Goal: Find specific page/section: Find specific page/section

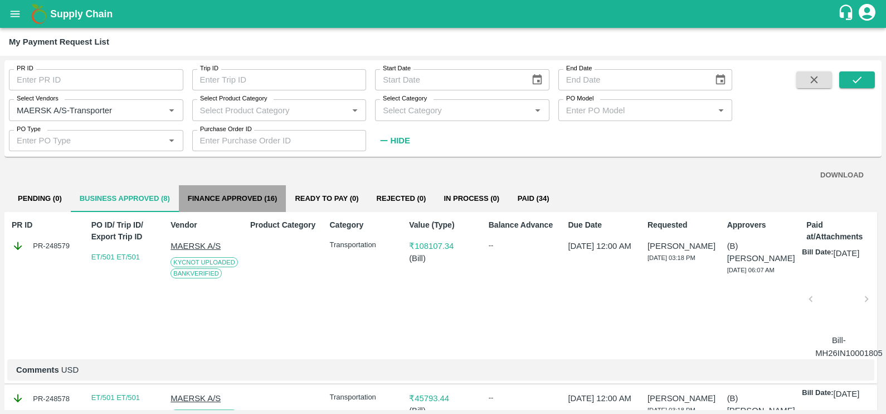
click at [241, 198] on button "Finance Approved (16)" at bounding box center [233, 198] width 108 height 27
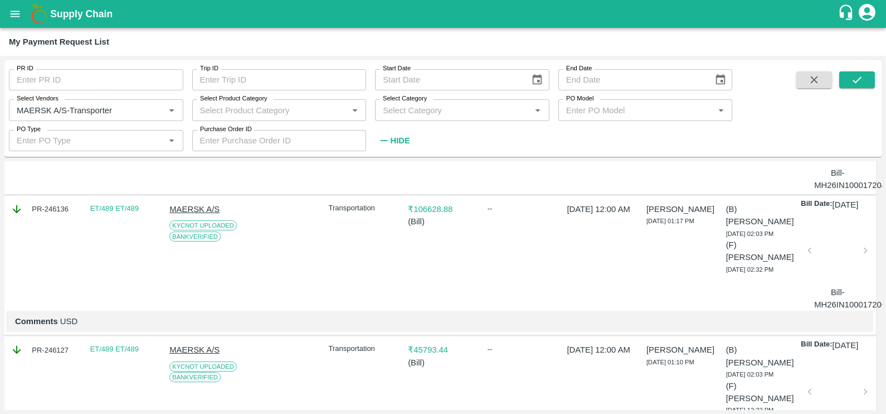
scroll to position [0, 1]
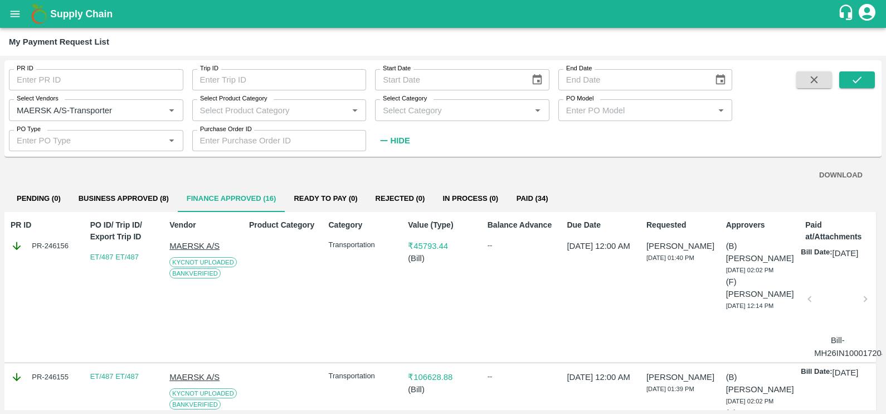
click at [119, 196] on button "Business Approved (8)" at bounding box center [124, 198] width 108 height 27
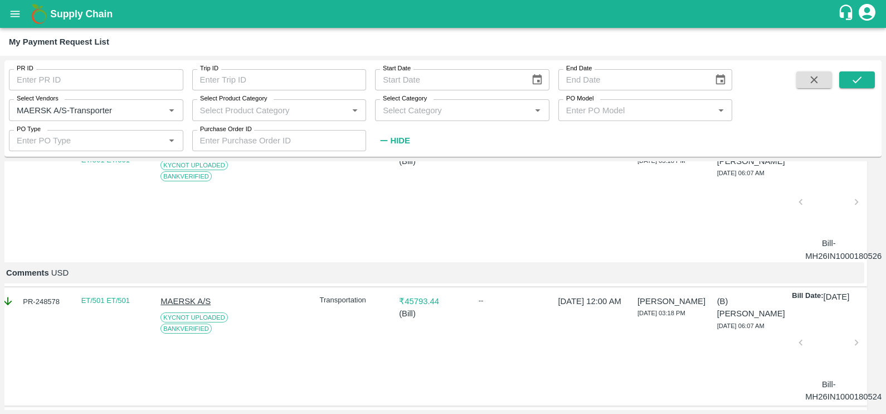
scroll to position [0, 10]
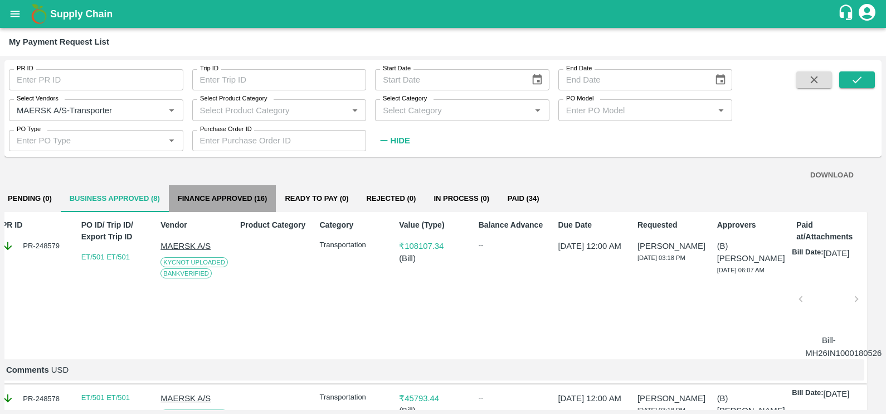
click at [254, 201] on button "Finance Approved (16)" at bounding box center [223, 198] width 108 height 27
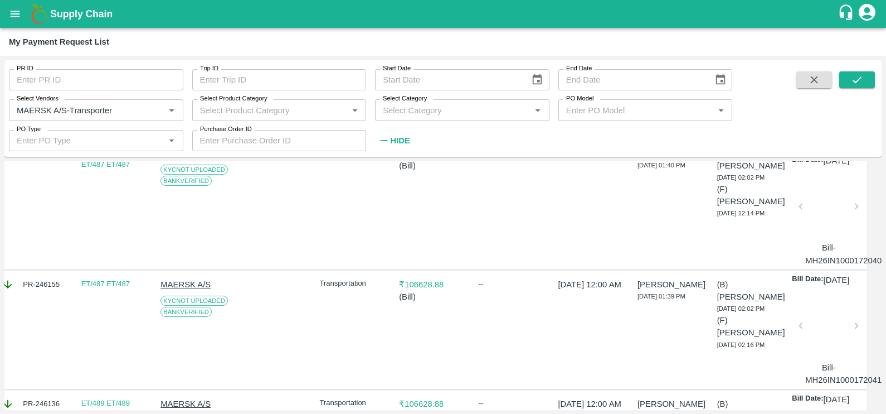
scroll to position [93, 9]
click at [826, 221] on div at bounding box center [829, 209] width 47 height 59
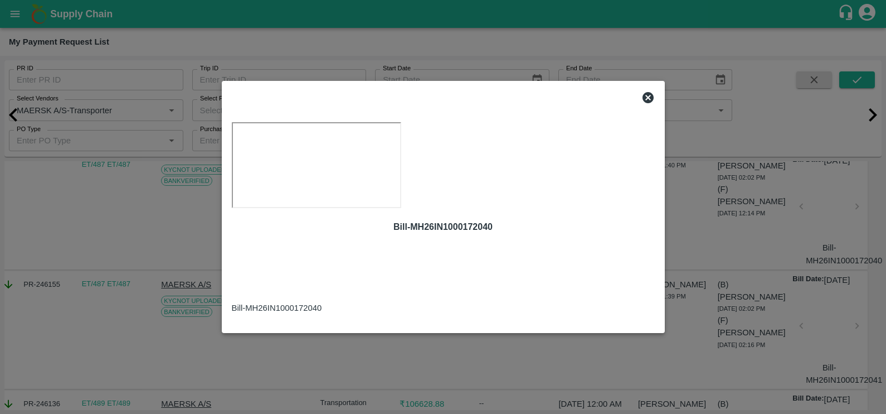
click at [647, 91] on icon at bounding box center [648, 97] width 13 height 13
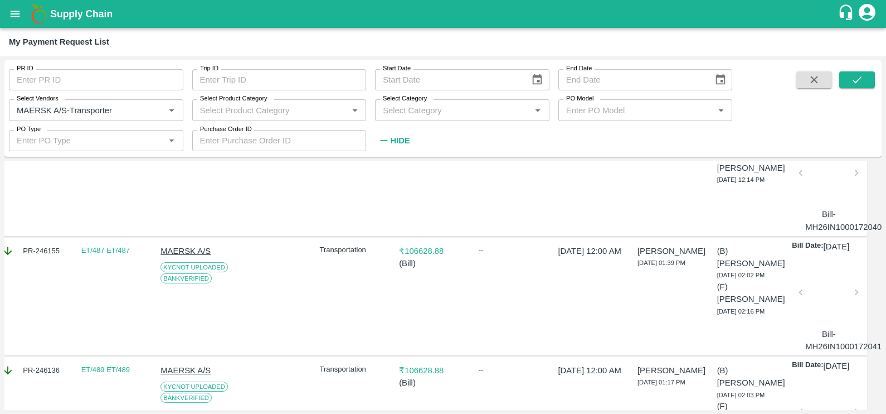
scroll to position [0, 10]
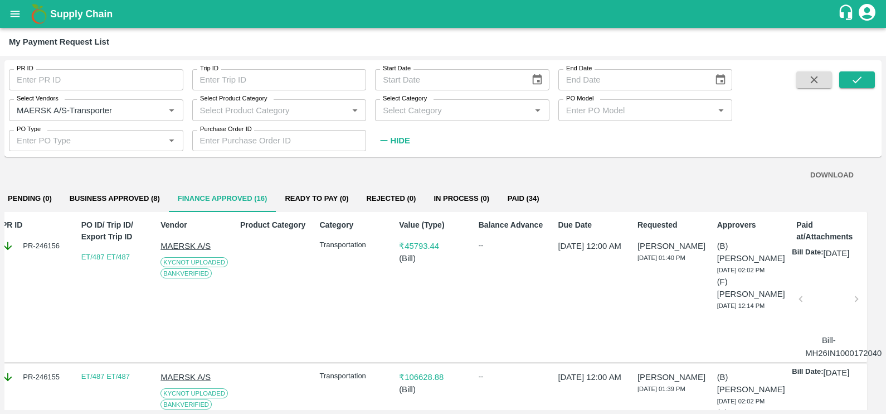
click at [828, 326] on div at bounding box center [829, 302] width 47 height 59
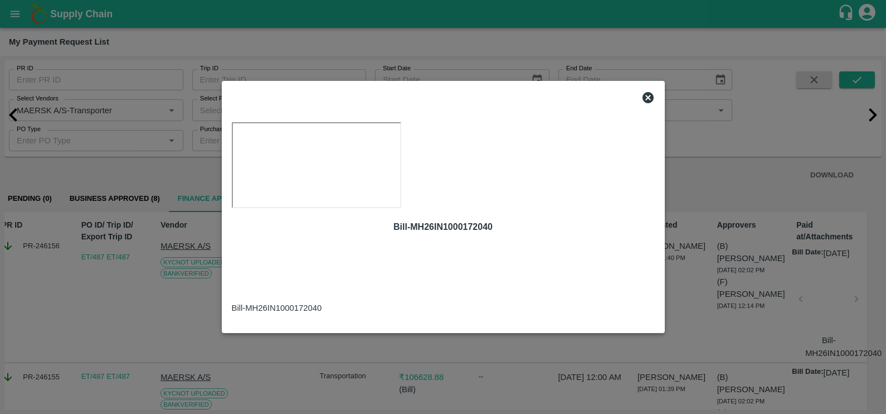
click at [646, 91] on icon at bounding box center [648, 97] width 13 height 13
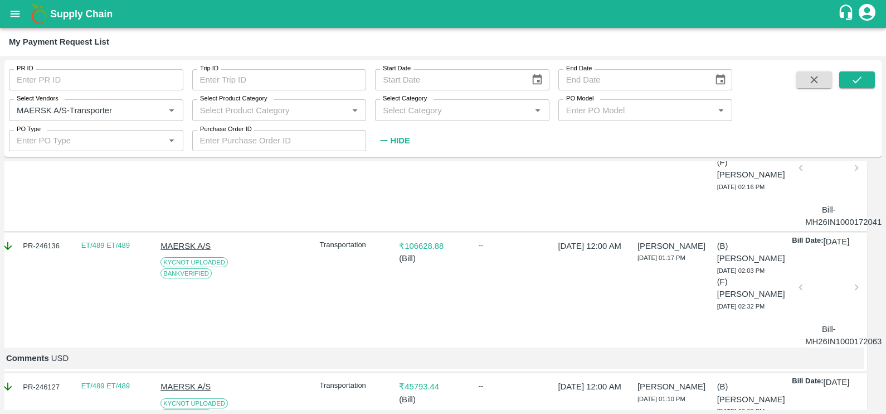
scroll to position [171, 10]
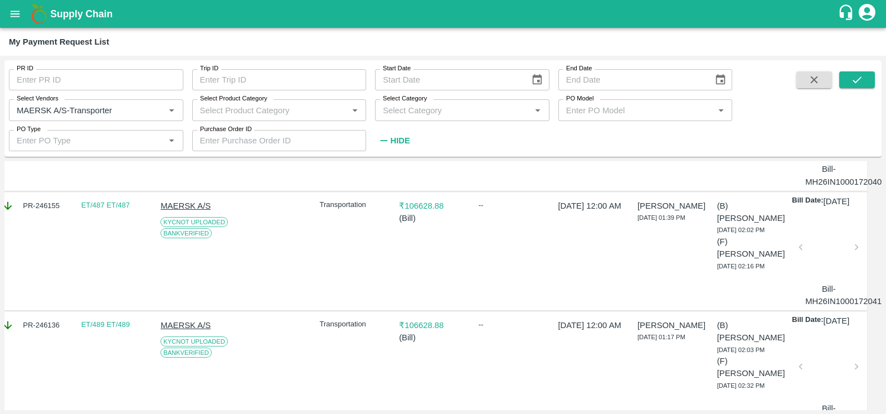
click at [832, 273] on div at bounding box center [829, 250] width 47 height 59
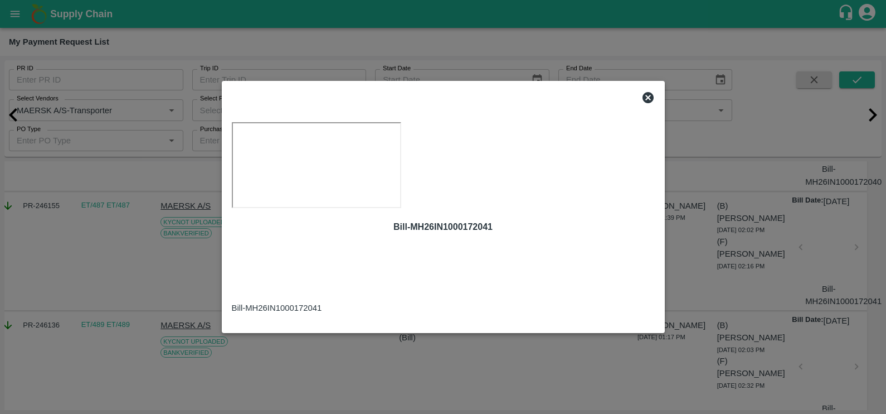
click at [645, 92] on icon at bounding box center [648, 97] width 11 height 11
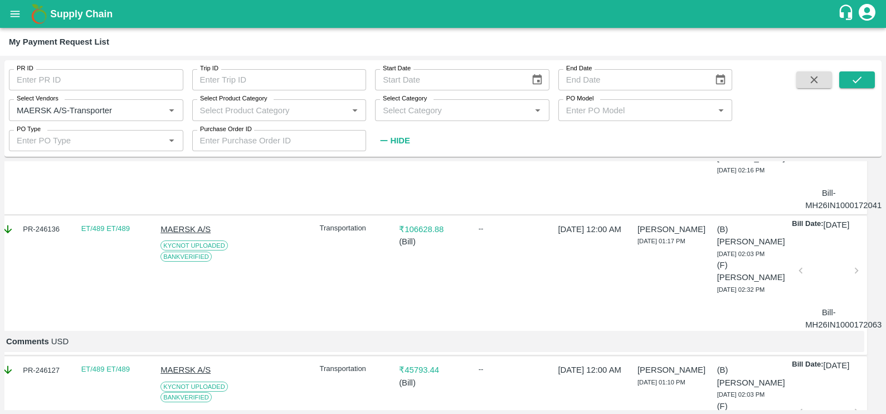
scroll to position [279, 10]
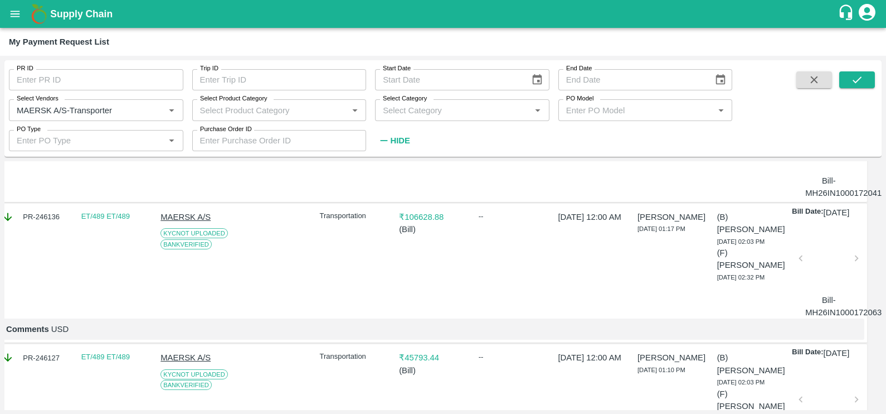
click at [826, 288] on div at bounding box center [829, 261] width 47 height 59
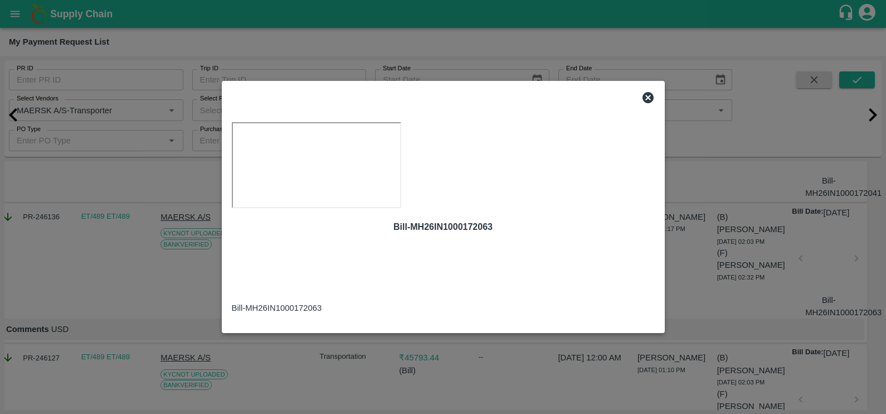
click at [650, 92] on icon at bounding box center [648, 97] width 11 height 11
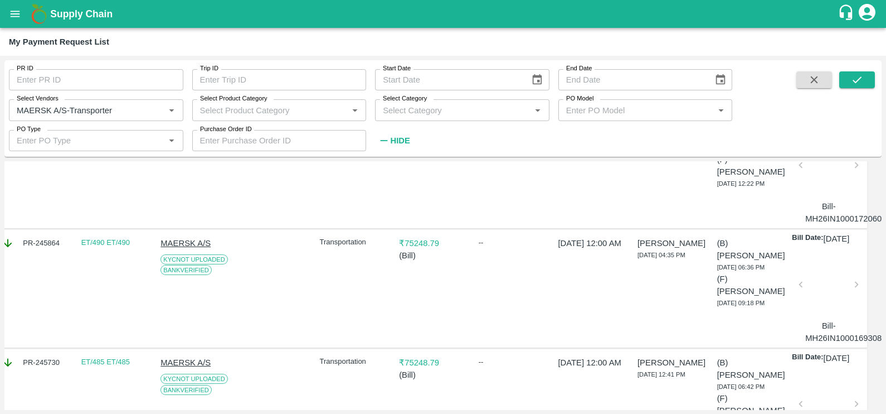
scroll to position [514, 10]
click at [820, 317] on div at bounding box center [829, 287] width 47 height 59
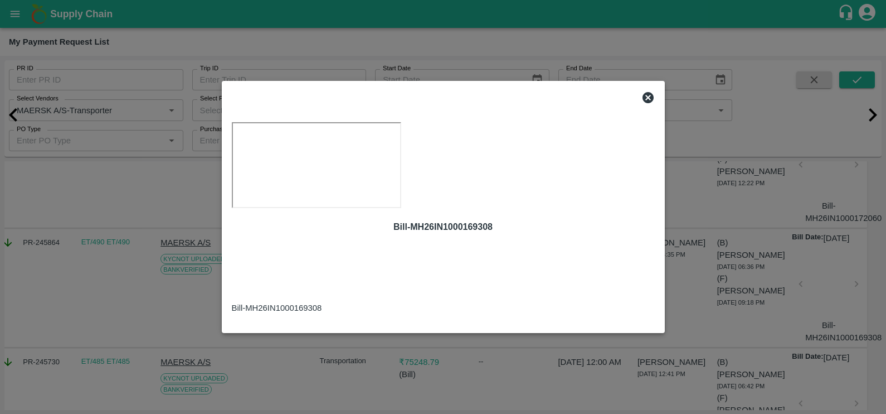
click at [652, 92] on icon at bounding box center [648, 97] width 11 height 11
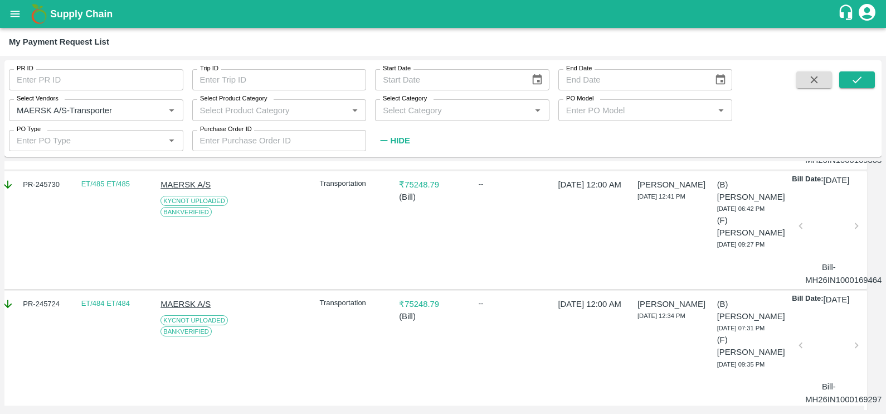
scroll to position [698, 10]
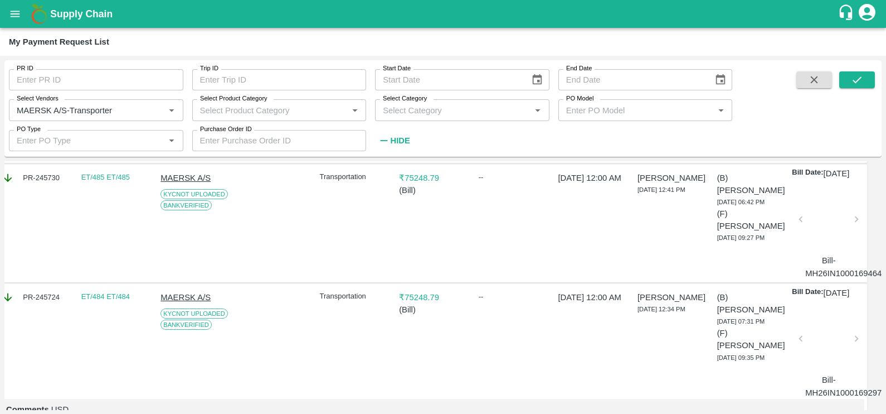
click at [808, 252] on div at bounding box center [829, 222] width 47 height 59
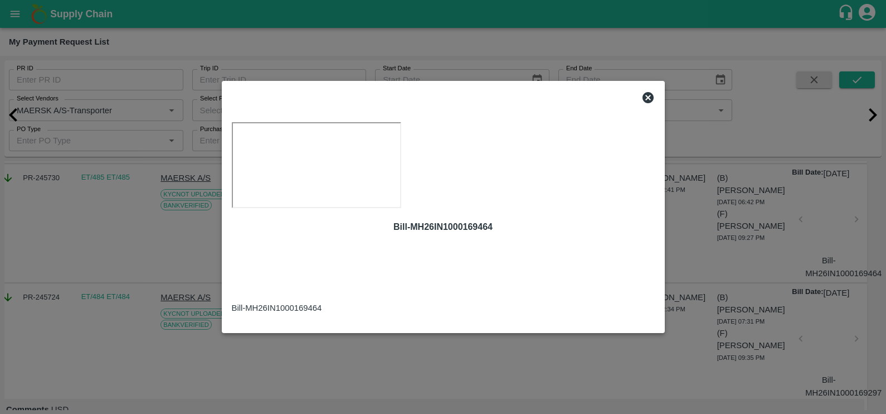
click at [646, 92] on icon at bounding box center [648, 97] width 11 height 11
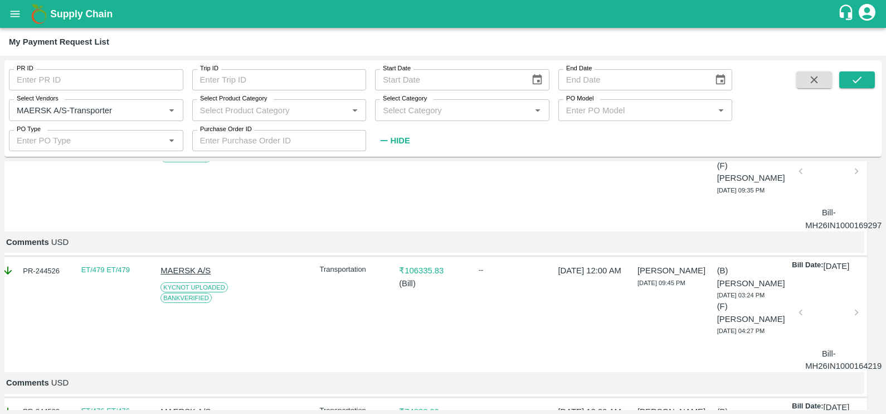
scroll to position [918, 10]
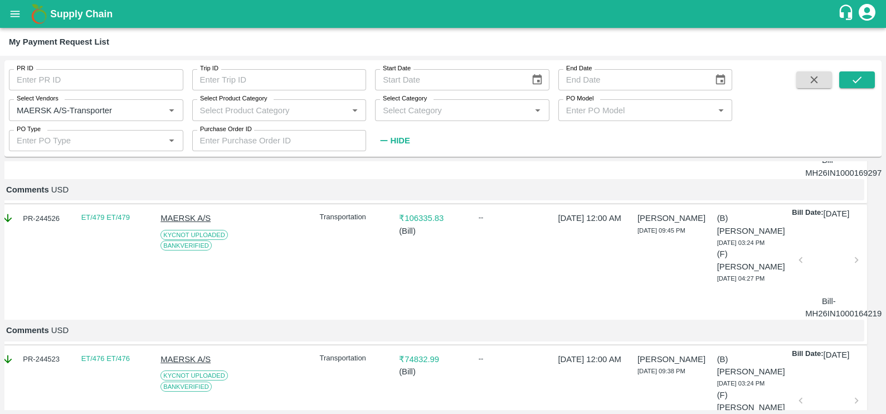
click at [837, 293] on div at bounding box center [829, 263] width 47 height 59
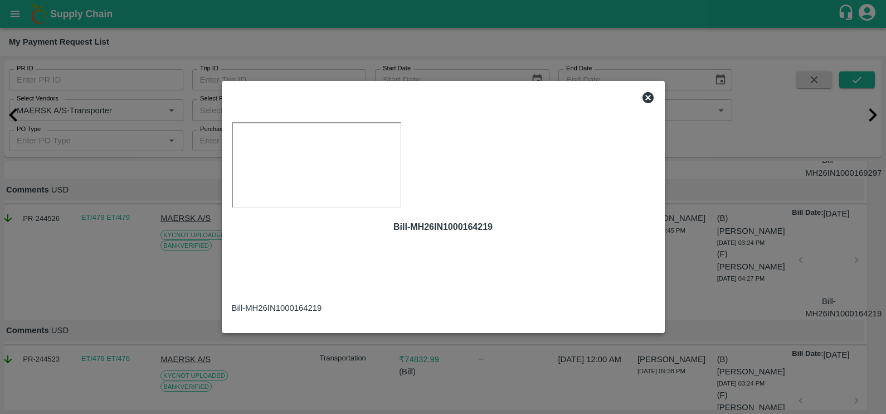
click at [648, 91] on icon at bounding box center [648, 97] width 13 height 13
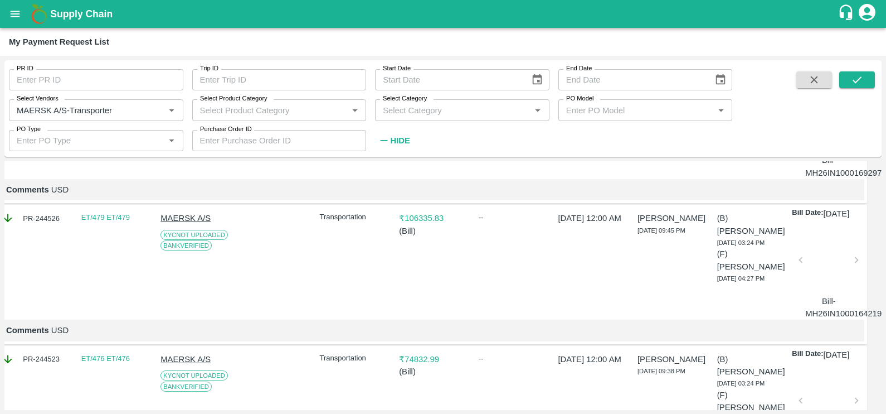
click at [648, 26] on div "Supply Chain" at bounding box center [443, 14] width 886 height 28
click at [818, 293] on div at bounding box center [829, 263] width 47 height 59
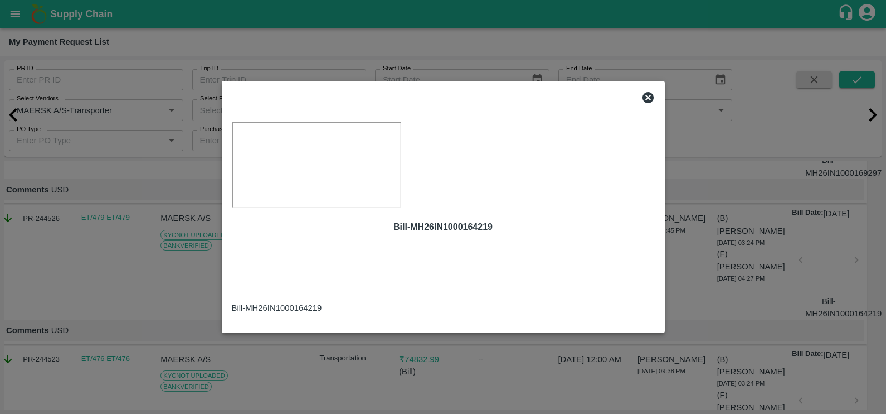
click at [649, 91] on icon at bounding box center [648, 97] width 13 height 13
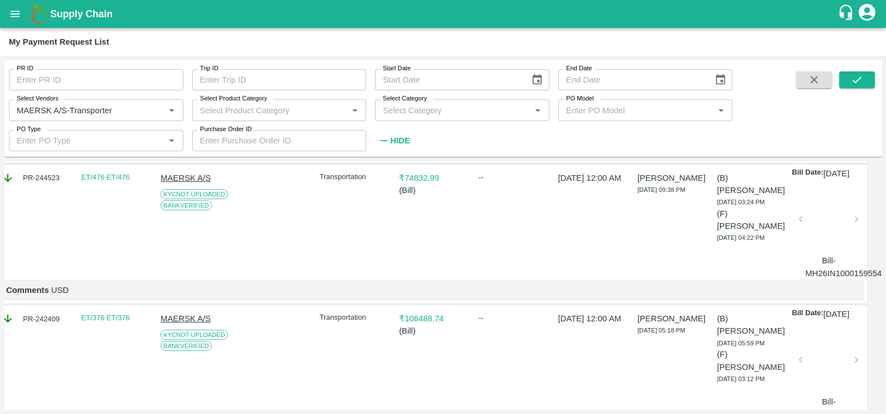
scroll to position [1106, 10]
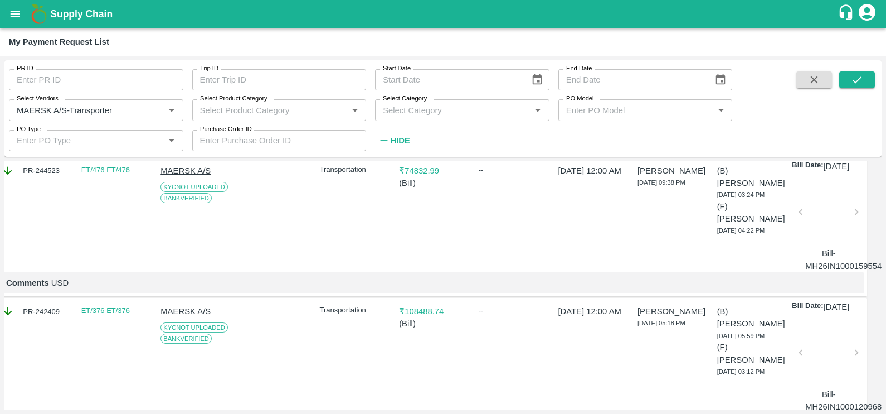
click at [836, 245] on div at bounding box center [829, 215] width 47 height 59
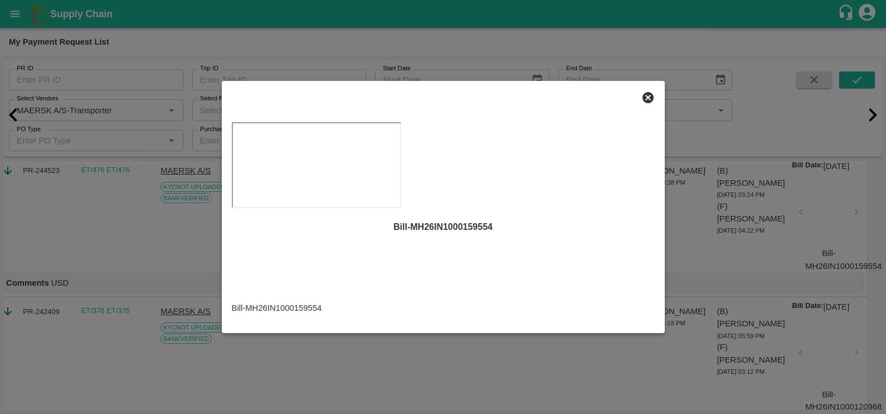
click at [645, 92] on icon at bounding box center [648, 97] width 11 height 11
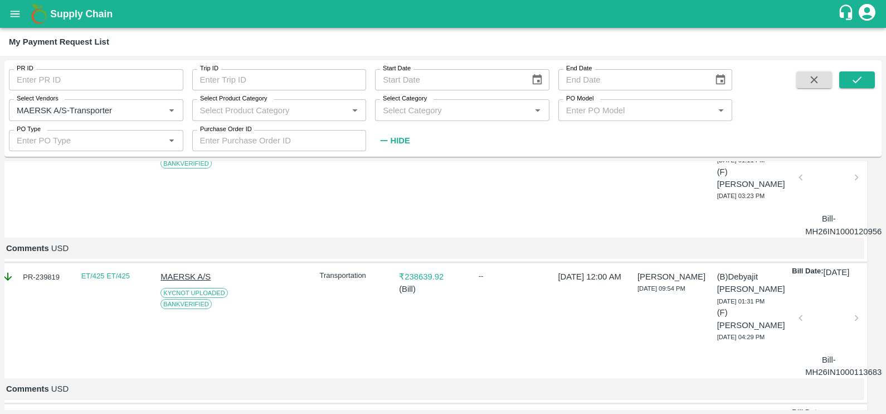
scroll to position [1556, 10]
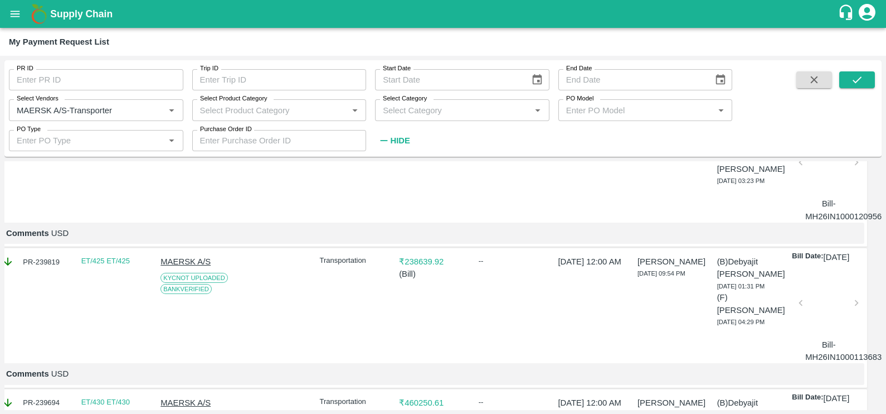
click at [828, 195] on div at bounding box center [829, 165] width 47 height 59
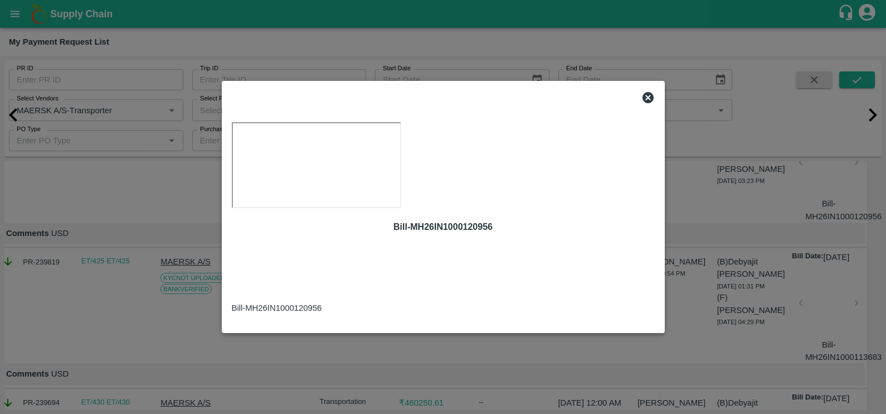
click at [648, 92] on icon at bounding box center [648, 97] width 11 height 11
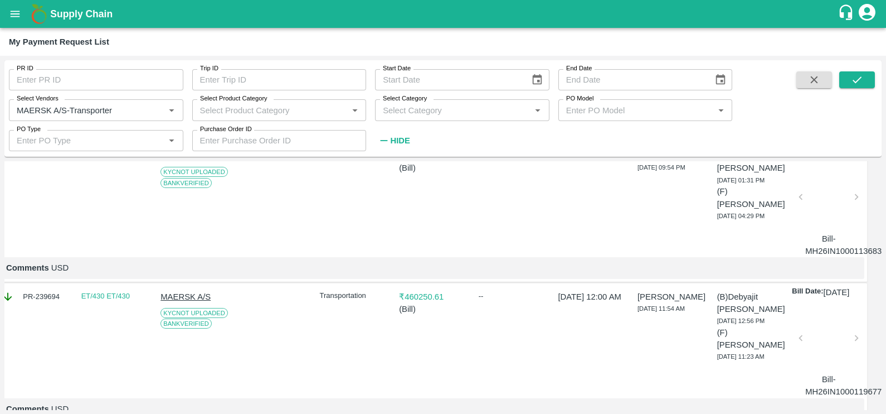
scroll to position [1681, 10]
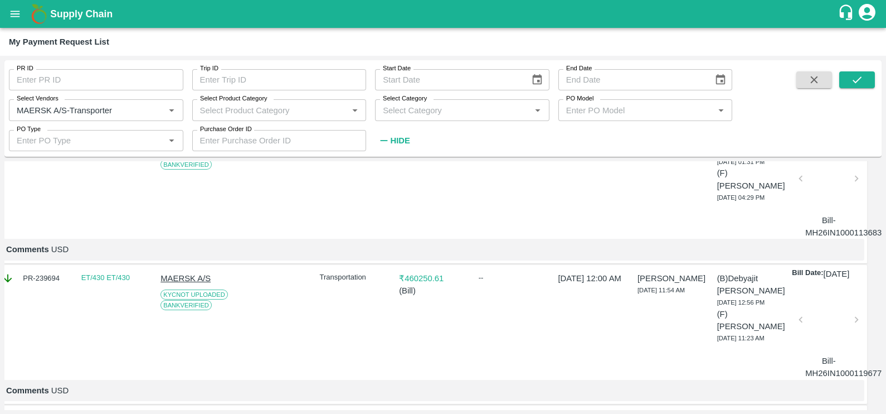
click at [827, 211] on div at bounding box center [829, 181] width 47 height 59
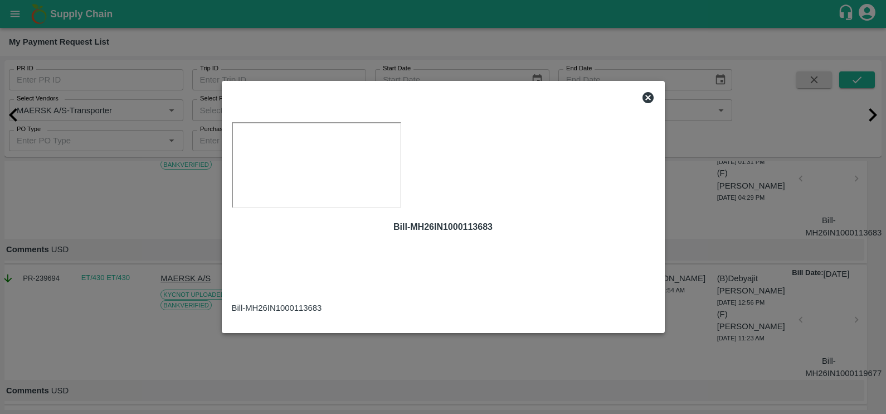
click at [647, 86] on div at bounding box center [443, 97] width 432 height 22
click at [647, 92] on icon at bounding box center [648, 97] width 11 height 11
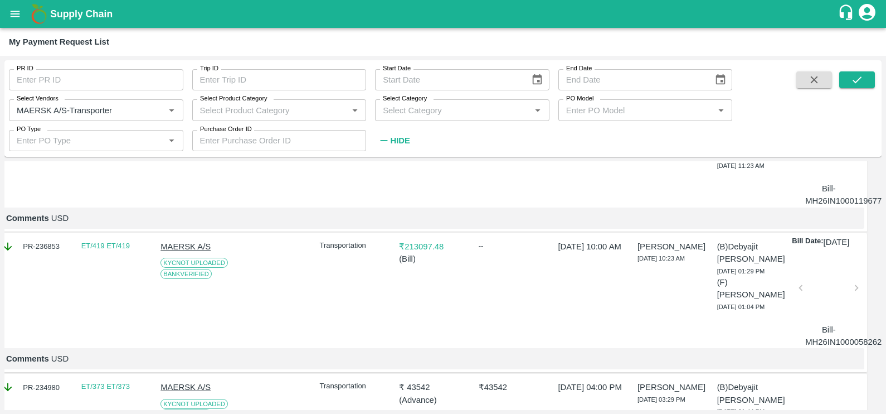
scroll to position [1871, 10]
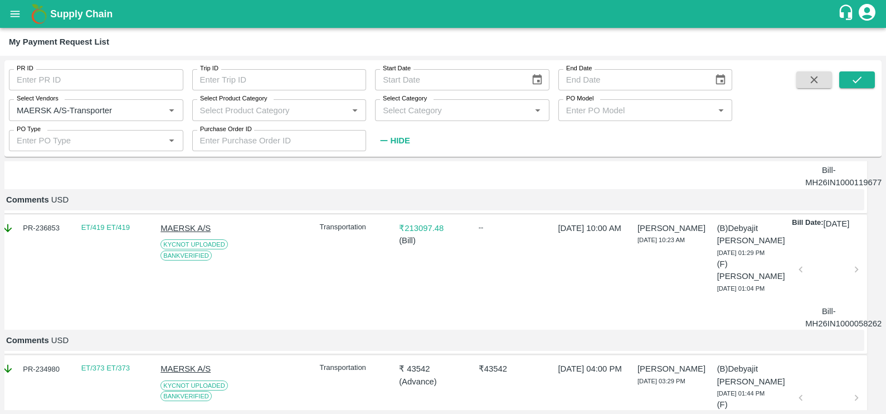
click at [826, 162] on div at bounding box center [829, 132] width 47 height 59
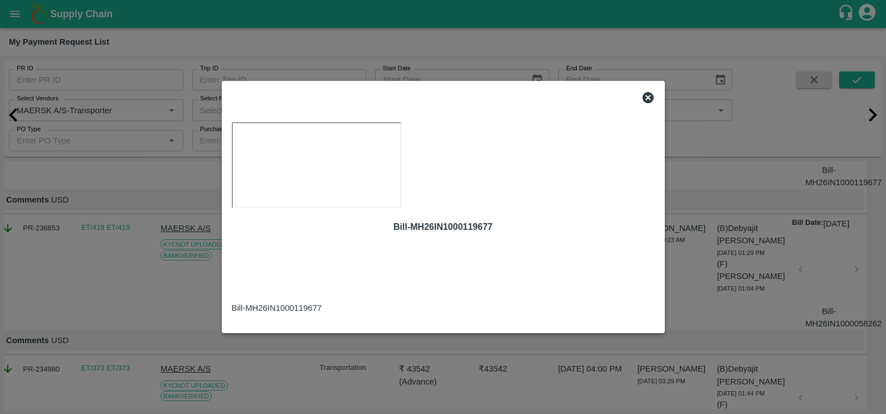
click at [651, 92] on icon at bounding box center [648, 97] width 11 height 11
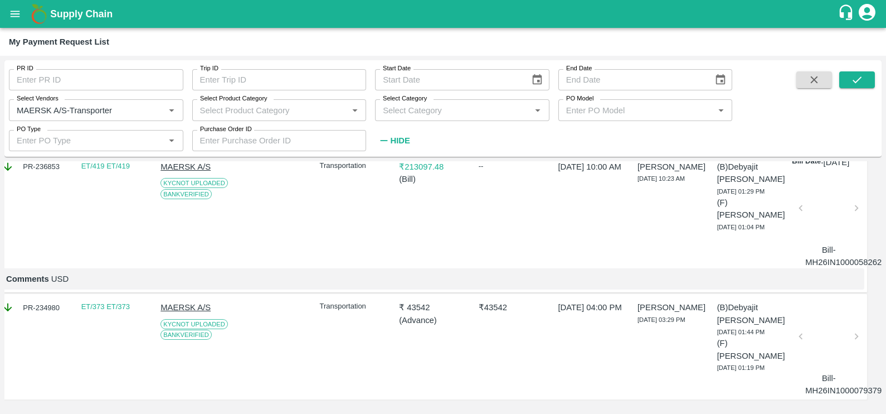
scroll to position [2014, 10]
click at [839, 241] on div at bounding box center [829, 211] width 47 height 59
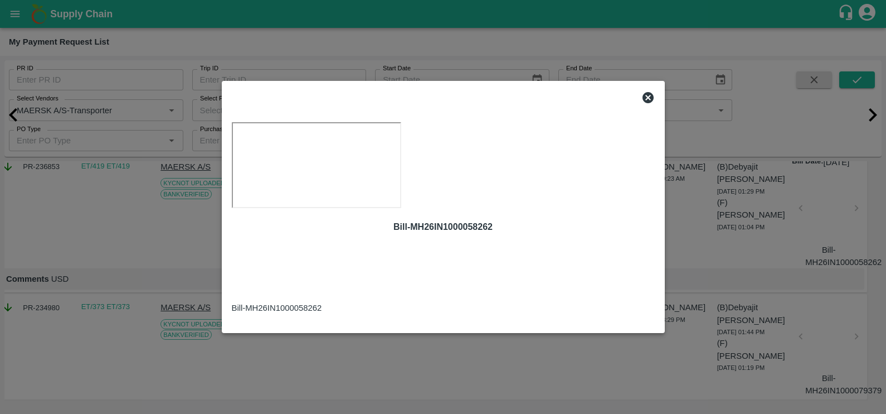
click at [649, 92] on icon at bounding box center [648, 97] width 11 height 11
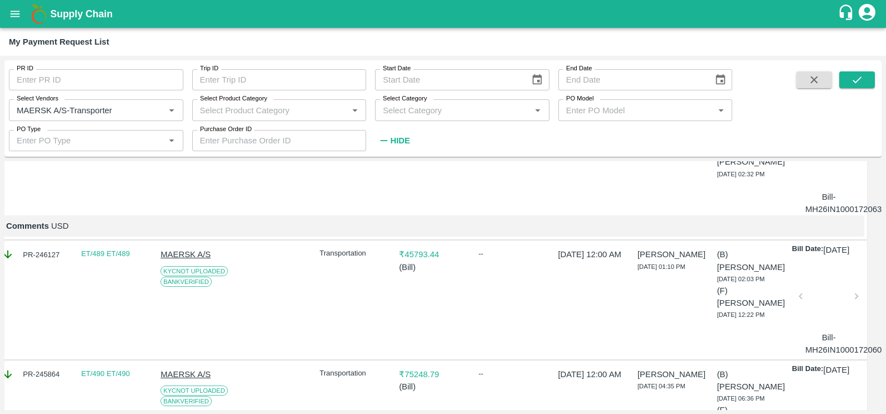
scroll to position [0, 10]
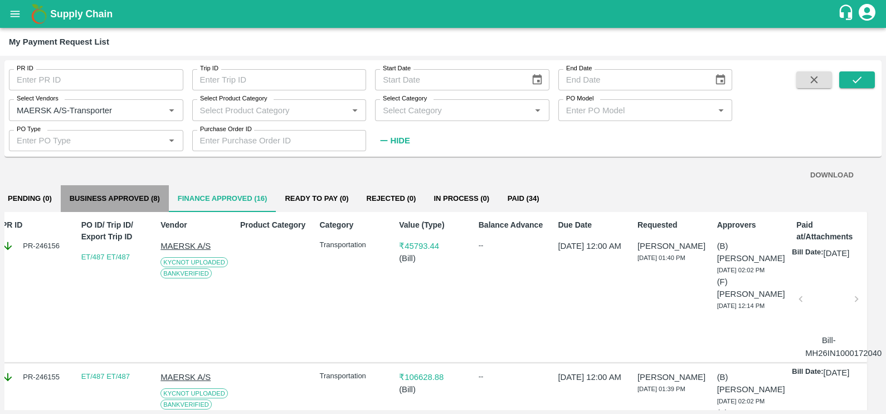
click at [122, 201] on button "Business Approved (8)" at bounding box center [115, 198] width 108 height 27
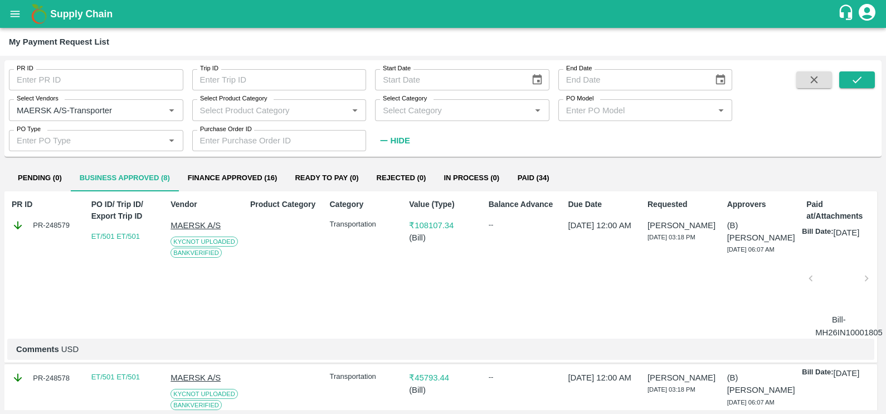
scroll to position [0, 0]
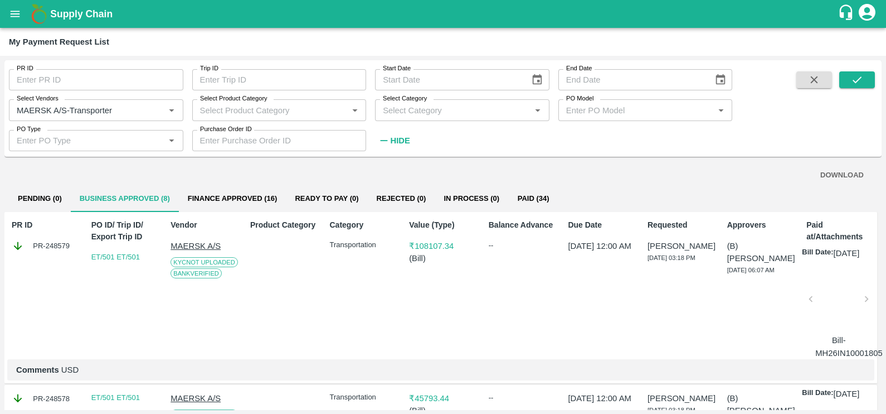
click at [819, 318] on div at bounding box center [839, 302] width 47 height 59
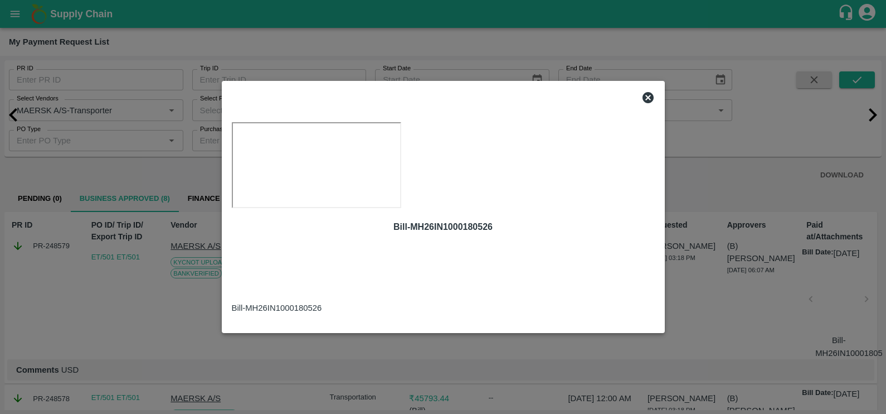
click at [647, 91] on icon at bounding box center [648, 97] width 13 height 13
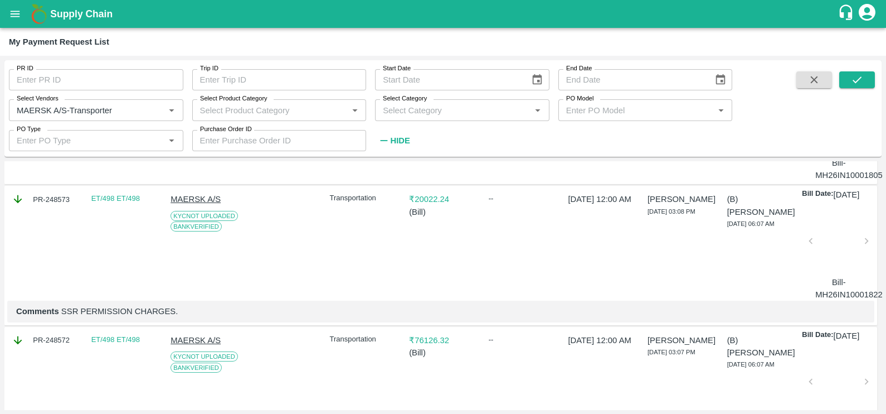
scroll to position [319, 0]
click at [819, 273] on div at bounding box center [839, 243] width 47 height 59
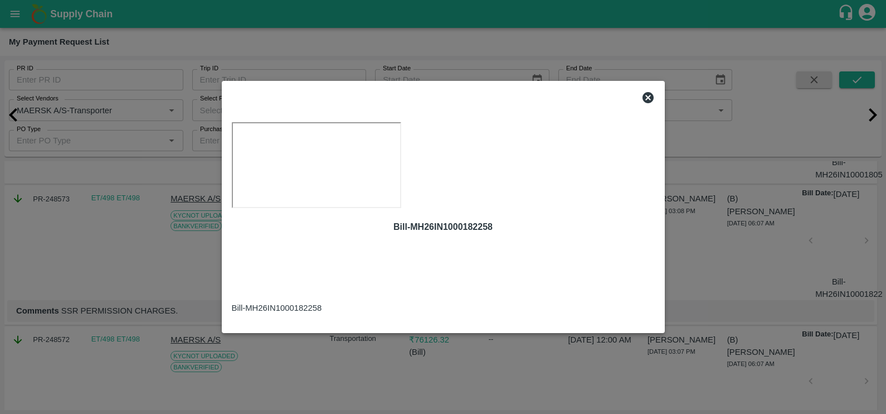
click at [648, 92] on icon at bounding box center [648, 97] width 11 height 11
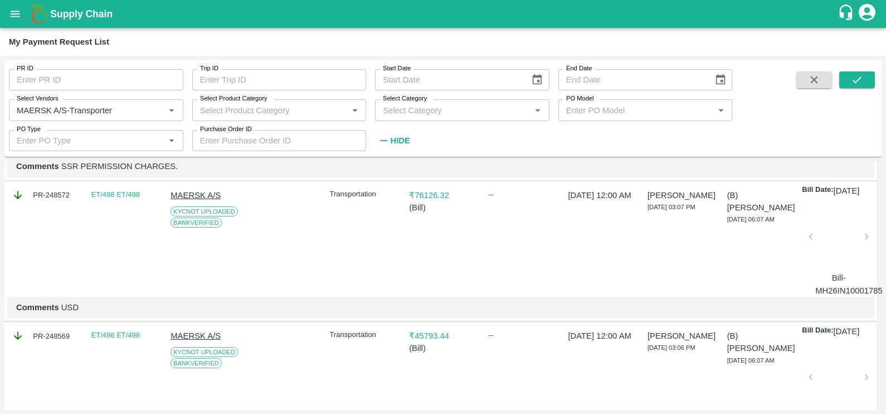
scroll to position [471, 0]
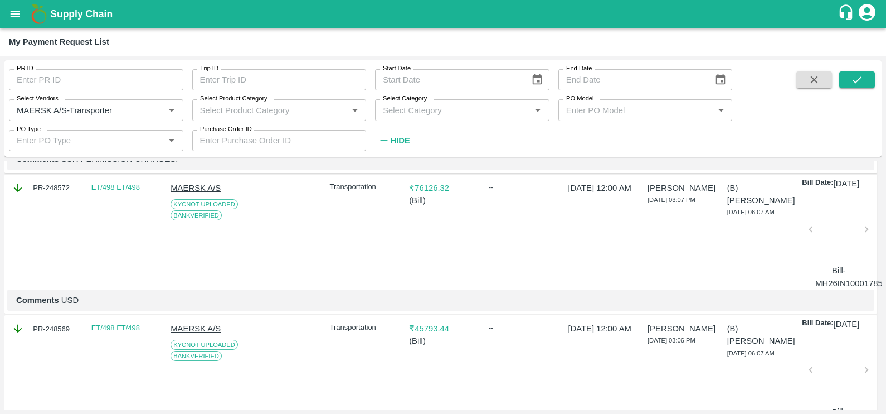
click at [835, 262] on div at bounding box center [839, 232] width 47 height 59
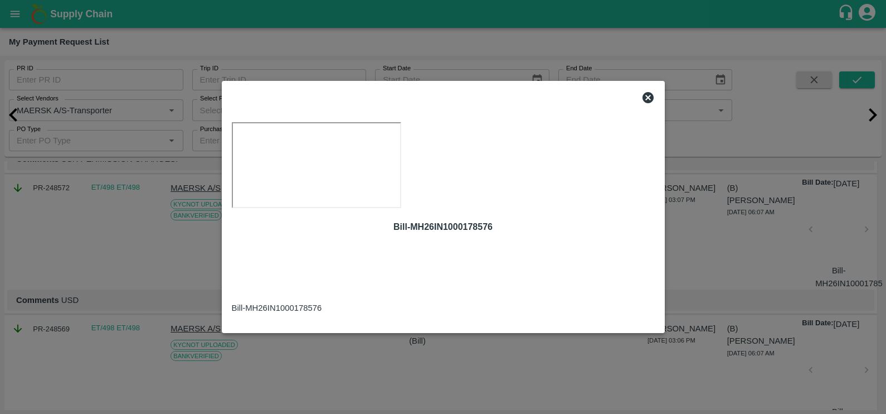
click at [649, 91] on icon at bounding box center [648, 97] width 13 height 13
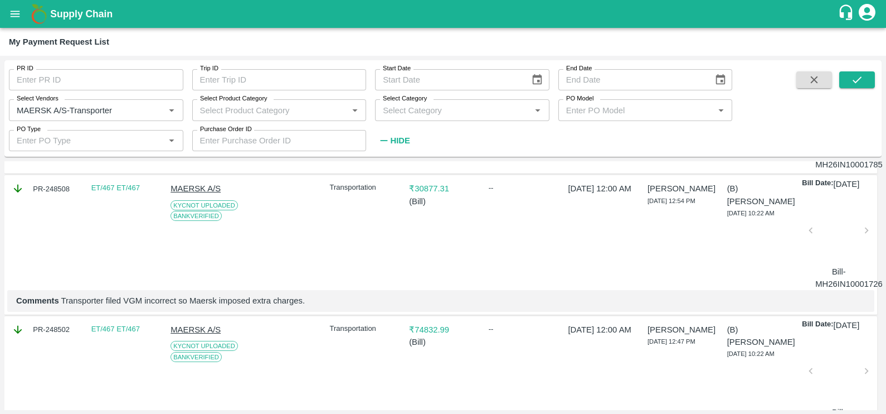
scroll to position [733, 0]
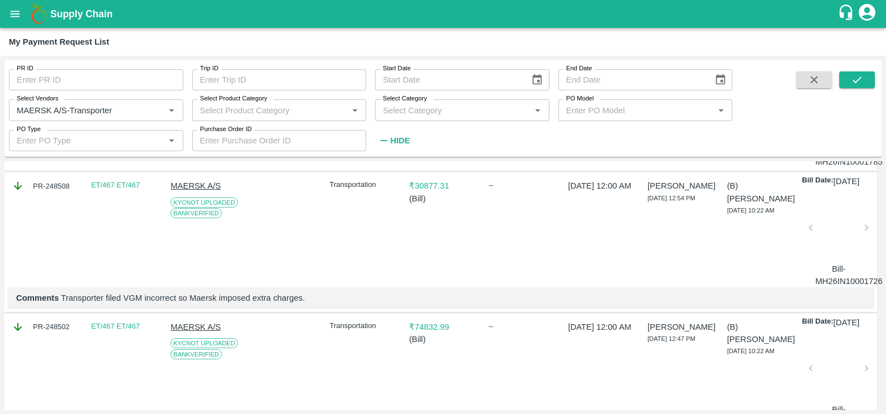
click at [835, 260] on div at bounding box center [839, 230] width 47 height 59
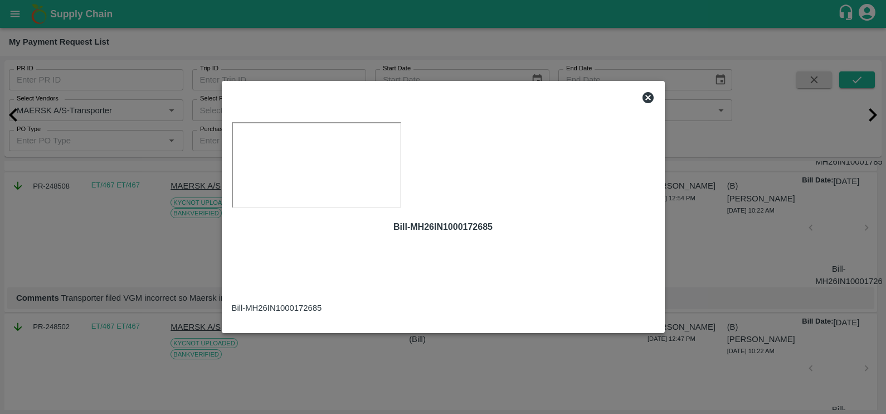
click at [649, 92] on icon at bounding box center [648, 97] width 11 height 11
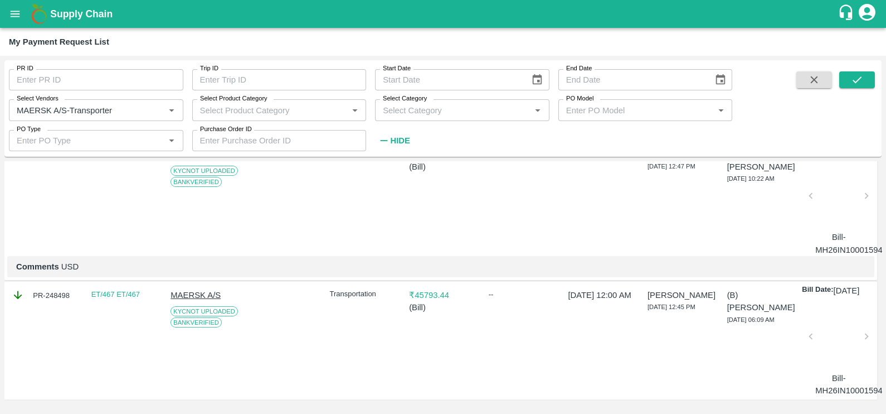
scroll to position [876, 0]
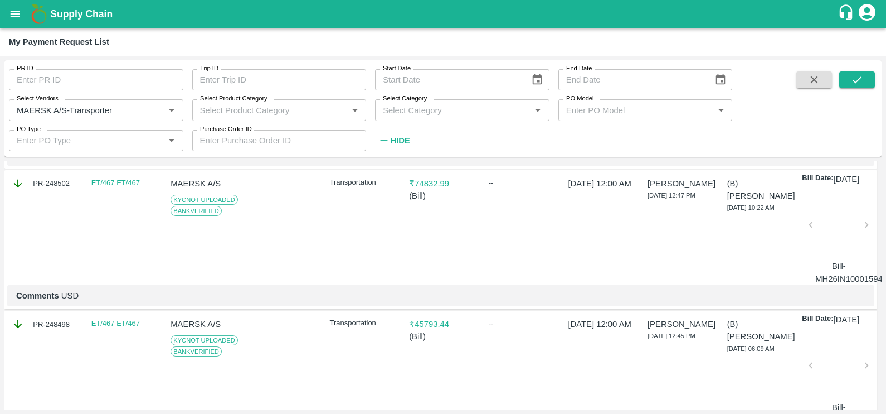
click at [839, 258] on div at bounding box center [839, 227] width 47 height 59
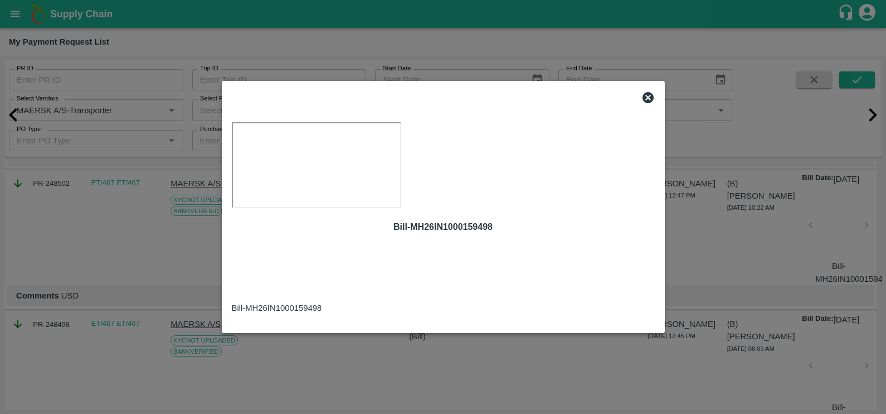
click at [650, 92] on icon at bounding box center [648, 97] width 11 height 11
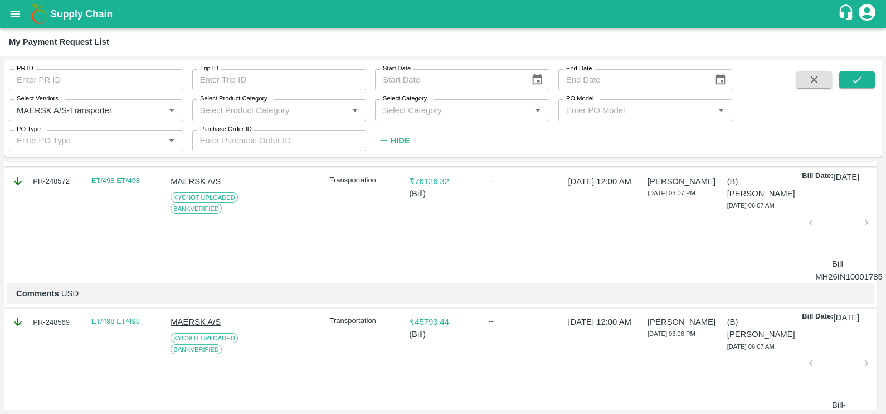
scroll to position [476, 0]
